Goal: Information Seeking & Learning: Learn about a topic

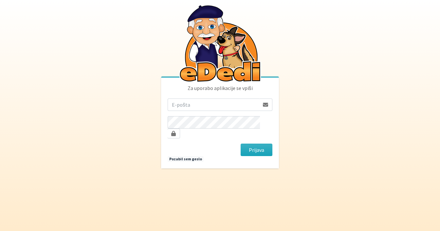
click at [184, 107] on input "email" at bounding box center [214, 105] width 92 height 12
type input "[EMAIL_ADDRESS][DOMAIN_NAME]"
click at [241, 144] on button "Prijava" at bounding box center [257, 150] width 32 height 12
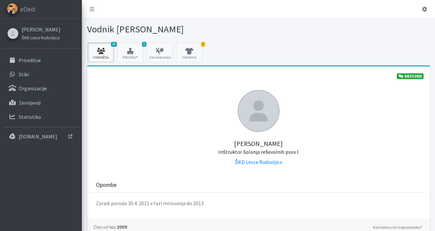
click at [101, 56] on link "19 Udeležba" at bounding box center [101, 53] width 26 height 20
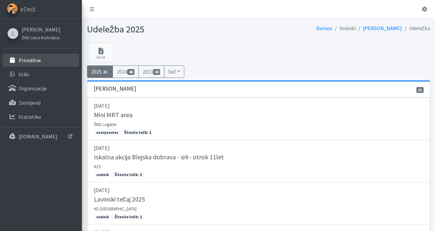
click at [31, 59] on p "Prireditve" at bounding box center [30, 60] width 22 height 7
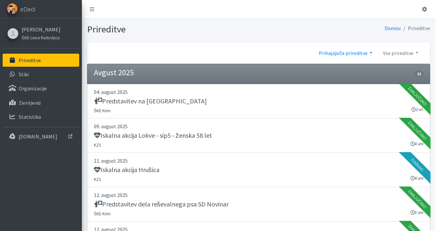
click at [341, 50] on link "Prihajajoče prireditve" at bounding box center [346, 52] width 64 height 13
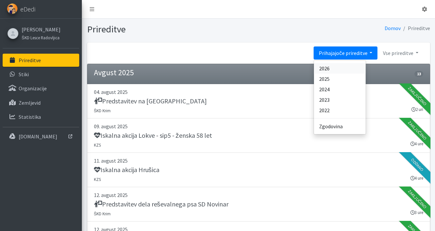
click at [337, 68] on link "2026" at bounding box center [340, 68] width 52 height 10
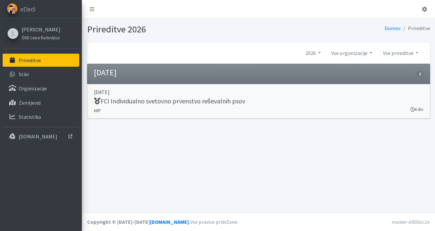
click at [172, 100] on h5 "FCI Individualno svetovno prvenstvo reševalnih psov" at bounding box center [169, 101] width 151 height 8
click at [308, 53] on link "2026" at bounding box center [313, 52] width 26 height 13
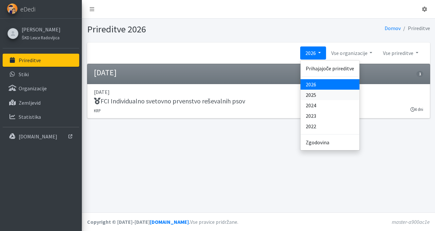
click at [313, 95] on link "2025" at bounding box center [330, 95] width 59 height 10
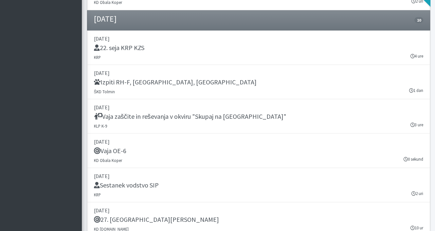
scroll to position [7596, 0]
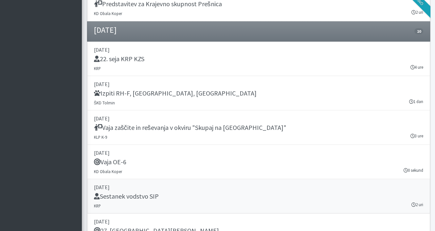
click at [154, 192] on h5 "Sestanek vodstvo SIP" at bounding box center [126, 196] width 65 height 8
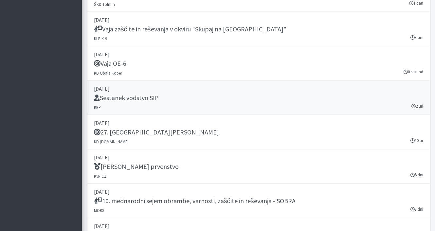
scroll to position [7760, 0]
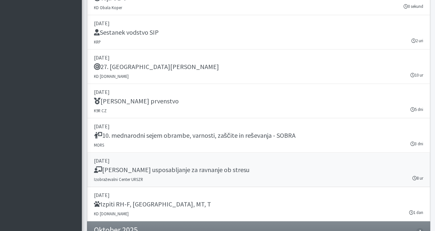
click at [171, 166] on h5 "Temeljno usposabljanje za ravnanje ob stresu" at bounding box center [172, 170] width 156 height 8
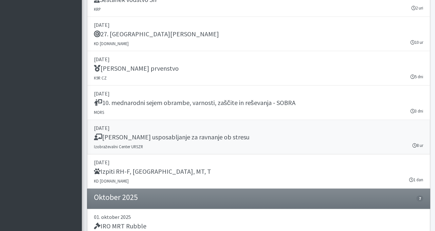
scroll to position [7825, 0]
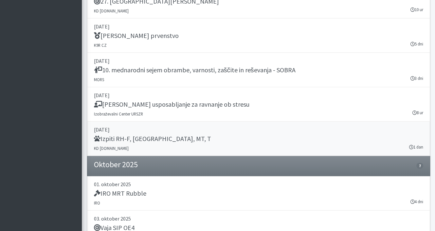
click at [148, 135] on h5 "Izpiti RH-F, FL, MT, T" at bounding box center [152, 139] width 117 height 8
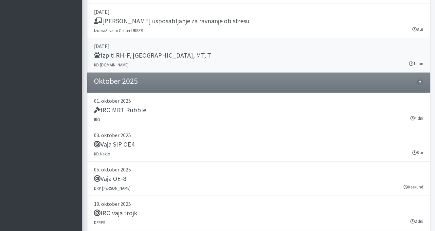
scroll to position [7923, 0]
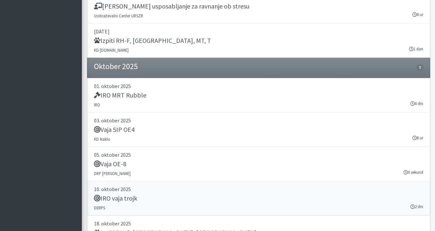
click at [133, 194] on h5 "IRO vaja trojk" at bounding box center [115, 198] width 43 height 8
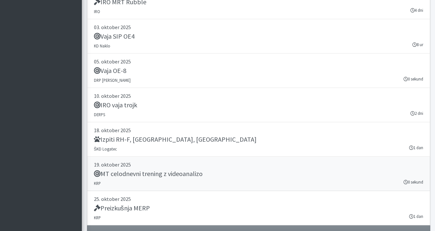
scroll to position [8021, 0]
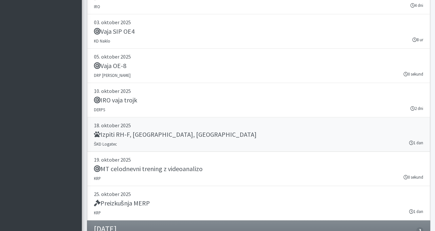
click at [141, 131] on h5 "Izpiti RH-F, FL, MT" at bounding box center [175, 135] width 163 height 8
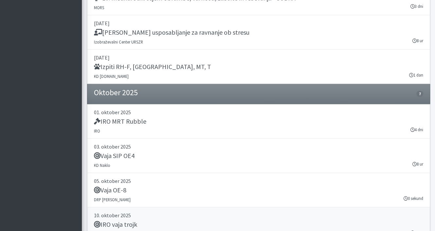
scroll to position [7891, 0]
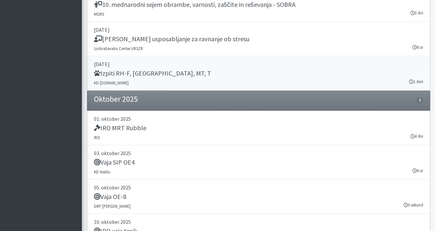
click at [119, 69] on h5 "Izpiti RH-F, FL, MT, T" at bounding box center [152, 73] width 117 height 8
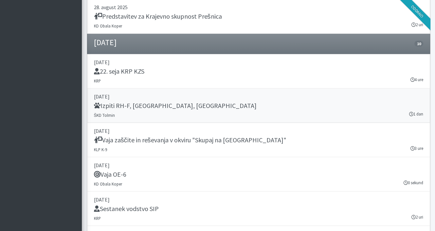
scroll to position [7563, 0]
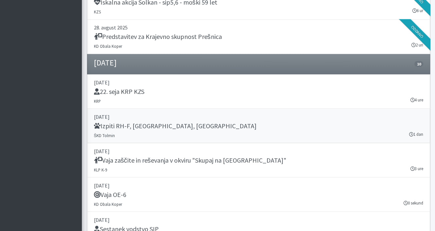
click at [123, 122] on h5 "Izpiti RH-F, FL, MT" at bounding box center [175, 126] width 163 height 8
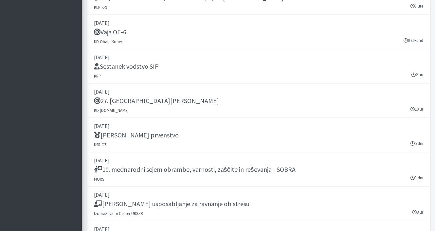
scroll to position [7760, 0]
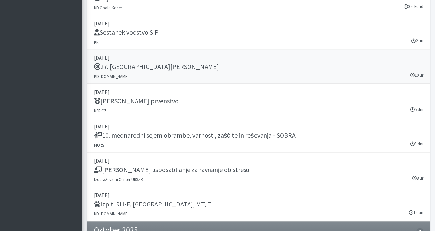
click at [134, 63] on h5 "27. Memorial Boža Talana" at bounding box center [156, 67] width 125 height 8
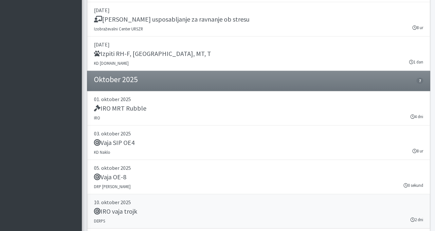
scroll to position [7825, 0]
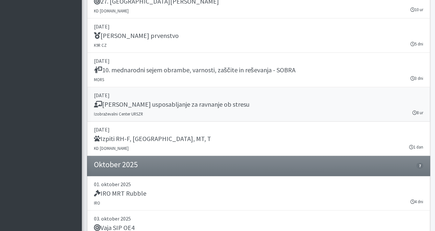
click at [126, 101] on h5 "Temeljno usposabljanje za ravnanje ob stresu" at bounding box center [172, 105] width 156 height 8
click at [131, 135] on h5 "Izpiti RH-F, FL, MT, T" at bounding box center [152, 139] width 117 height 8
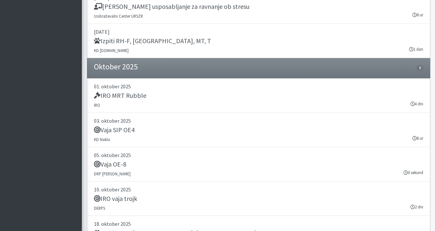
scroll to position [7923, 0]
click at [128, 126] on h5 "Vaja SIP OE4" at bounding box center [114, 130] width 41 height 8
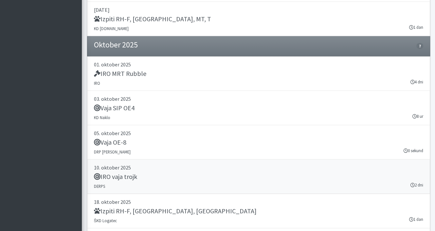
scroll to position [7956, 0]
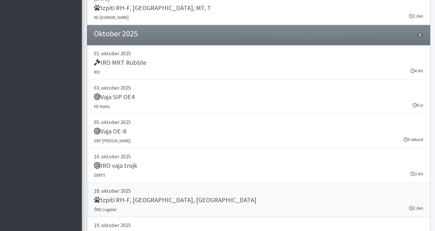
click at [147, 196] on h5 "Izpiti RH-F, FL, MT" at bounding box center [175, 200] width 163 height 8
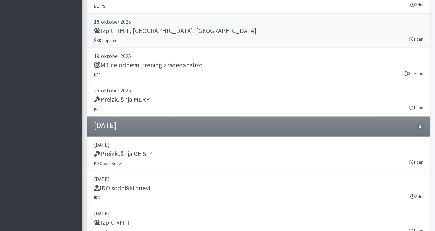
scroll to position [8142, 0]
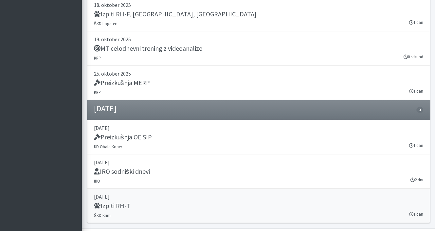
click at [120, 202] on h5 "Izpiti RH-T" at bounding box center [112, 206] width 36 height 8
click at [149, 168] on h5 "IRO sodniški dnevi" at bounding box center [122, 172] width 56 height 8
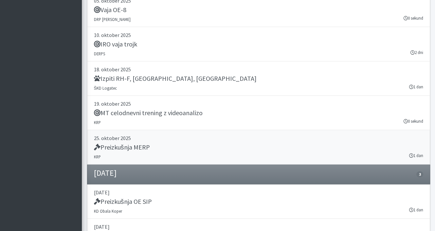
scroll to position [8044, 0]
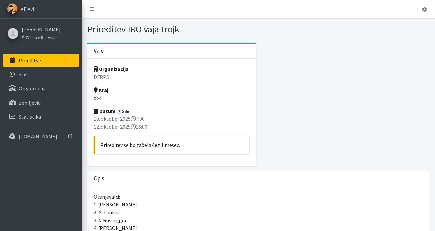
scroll to position [33, 0]
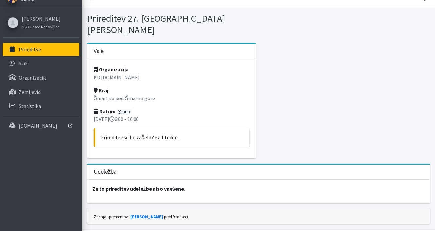
scroll to position [16, 0]
